Goal: Information Seeking & Learning: Learn about a topic

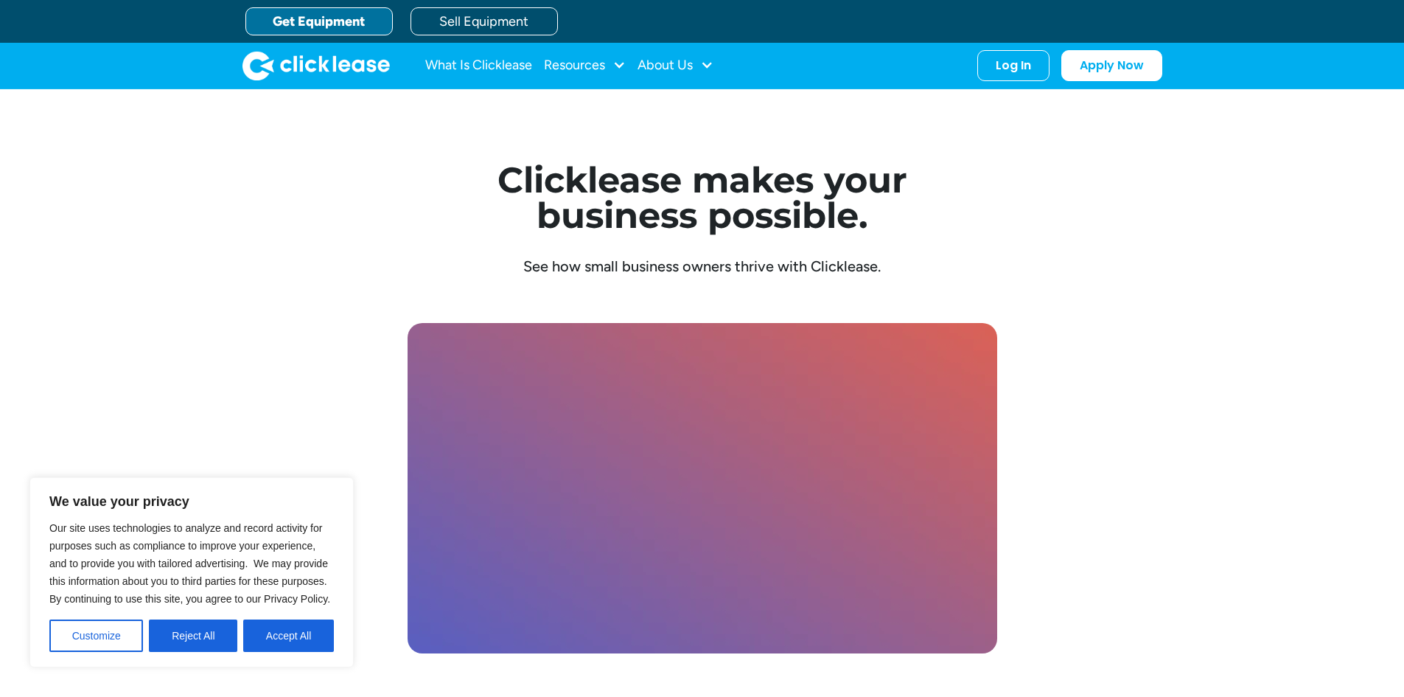
scroll to position [3924, 0]
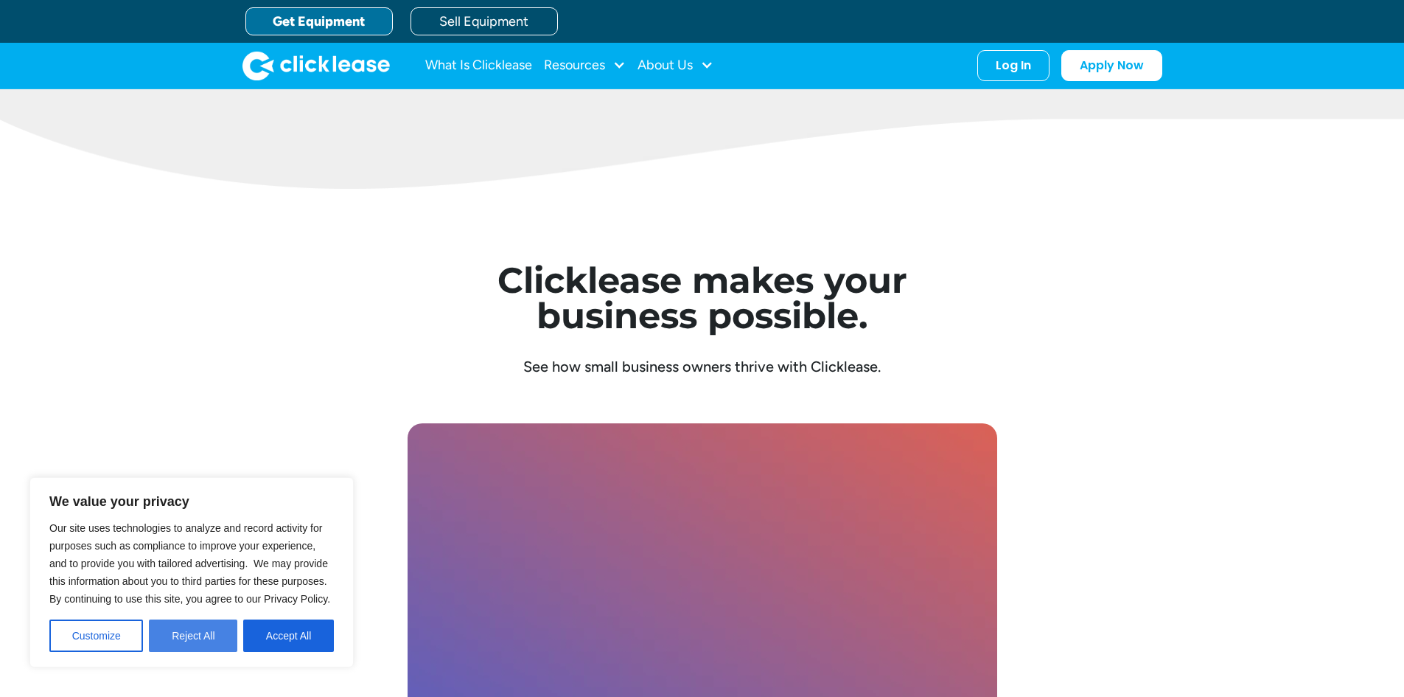
click at [183, 629] on button "Reject All" at bounding box center [193, 635] width 88 height 32
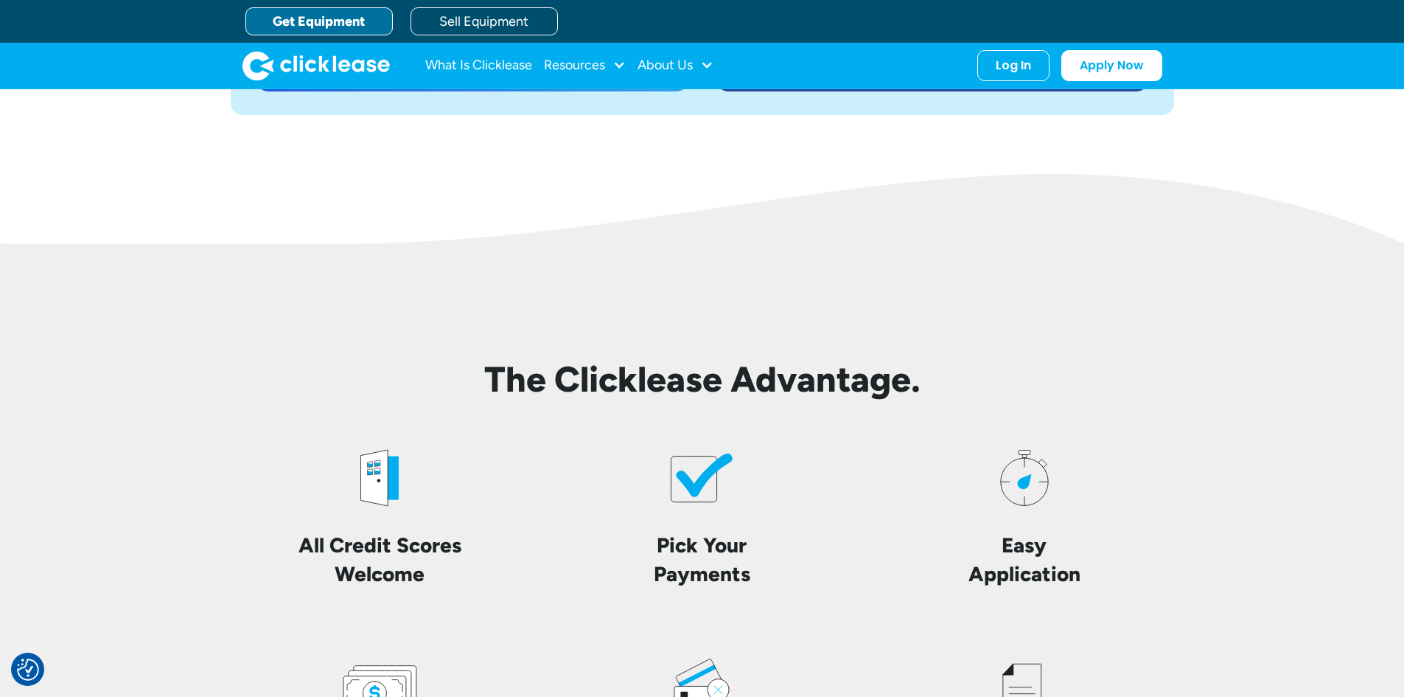
scroll to position [2892, 0]
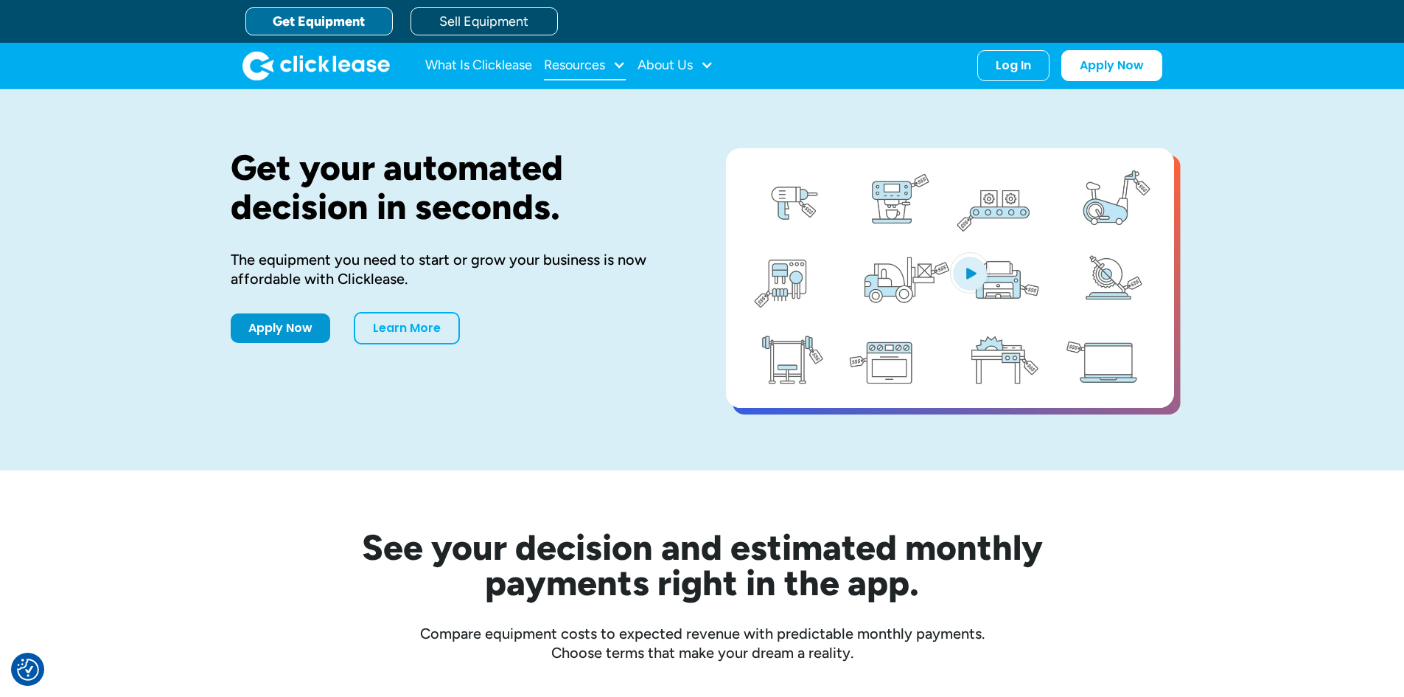
click at [618, 60] on div at bounding box center [619, 64] width 13 height 13
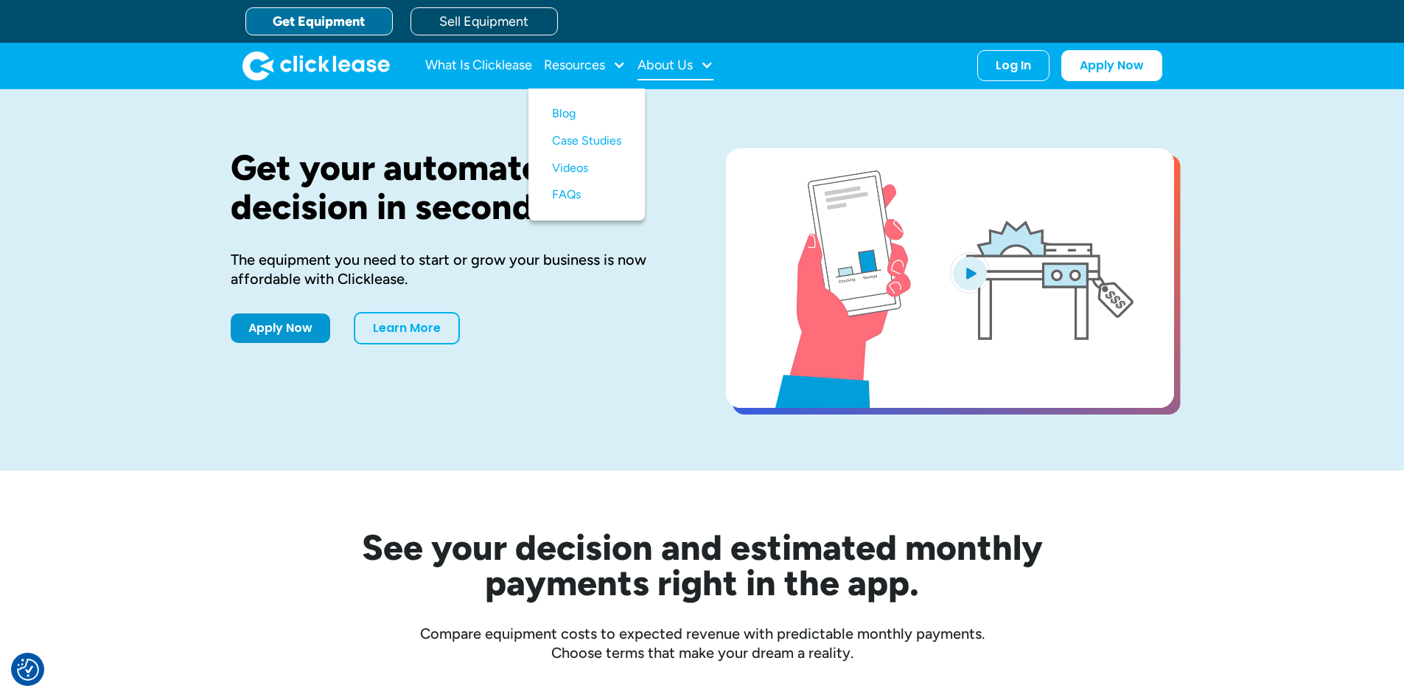
click at [679, 65] on div "About Us" at bounding box center [665, 65] width 55 height 0
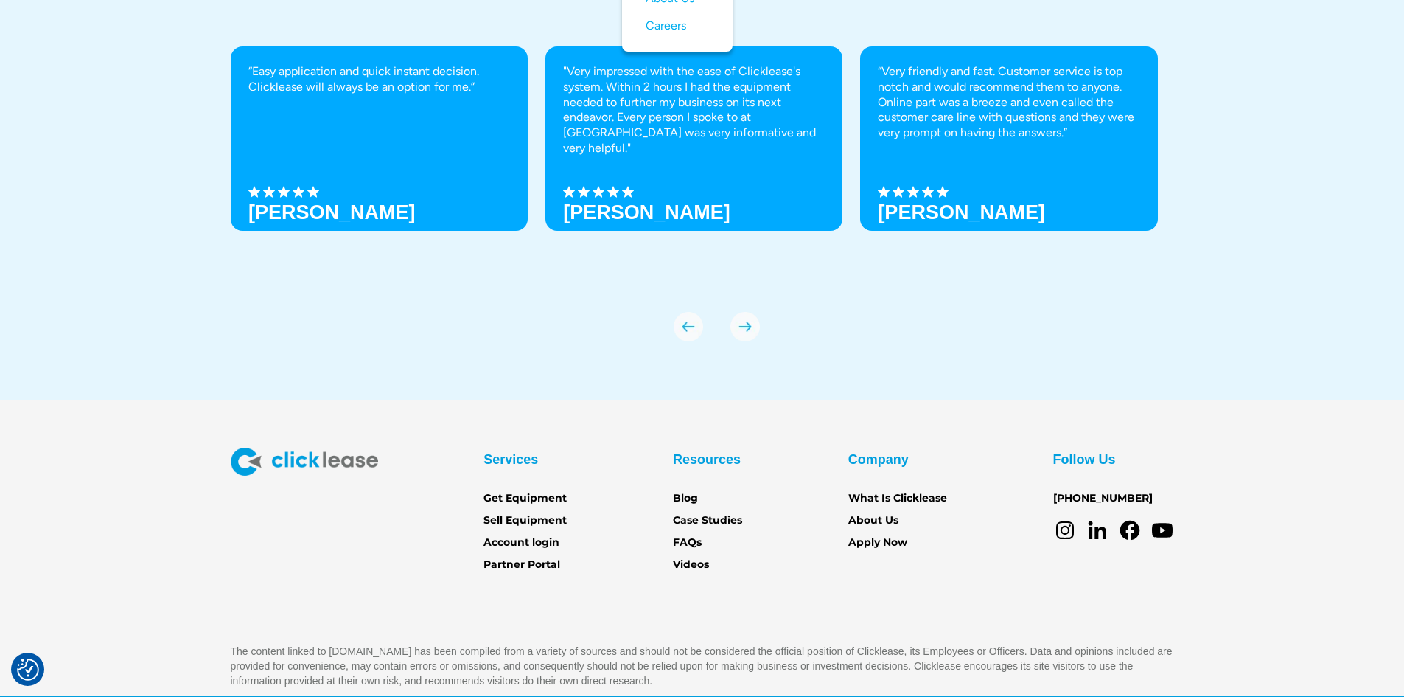
scroll to position [5177, 0]
